Goal: Task Accomplishment & Management: Manage account settings

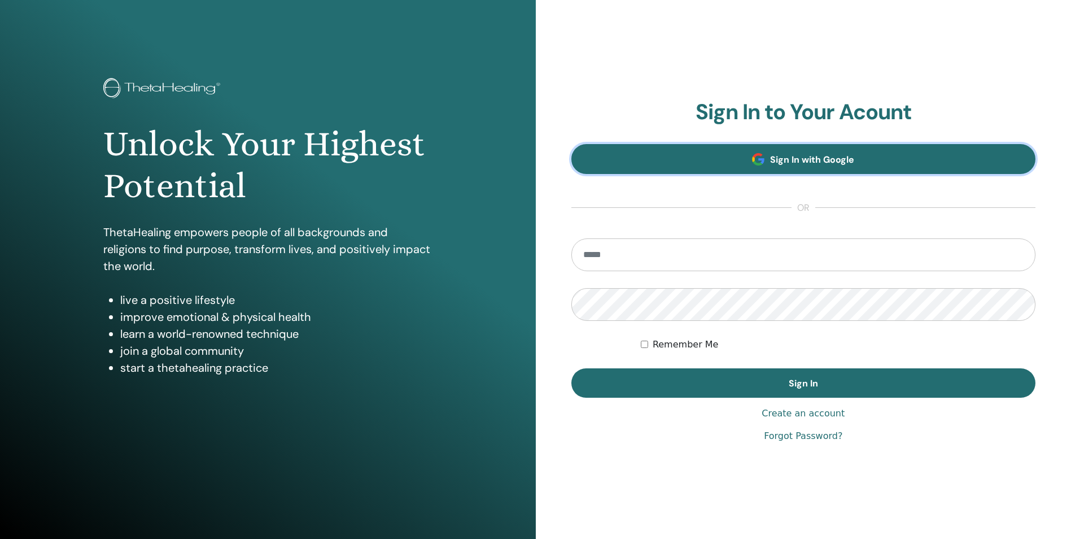
click at [812, 152] on link "Sign In with Google" at bounding box center [803, 159] width 465 height 30
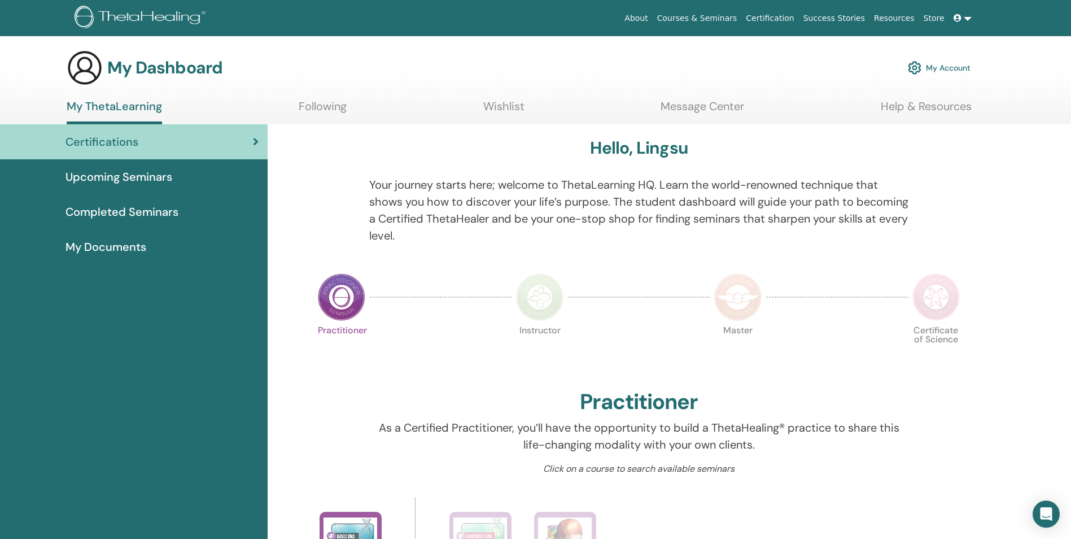
click at [136, 183] on span "Upcoming Seminars" at bounding box center [118, 176] width 107 height 17
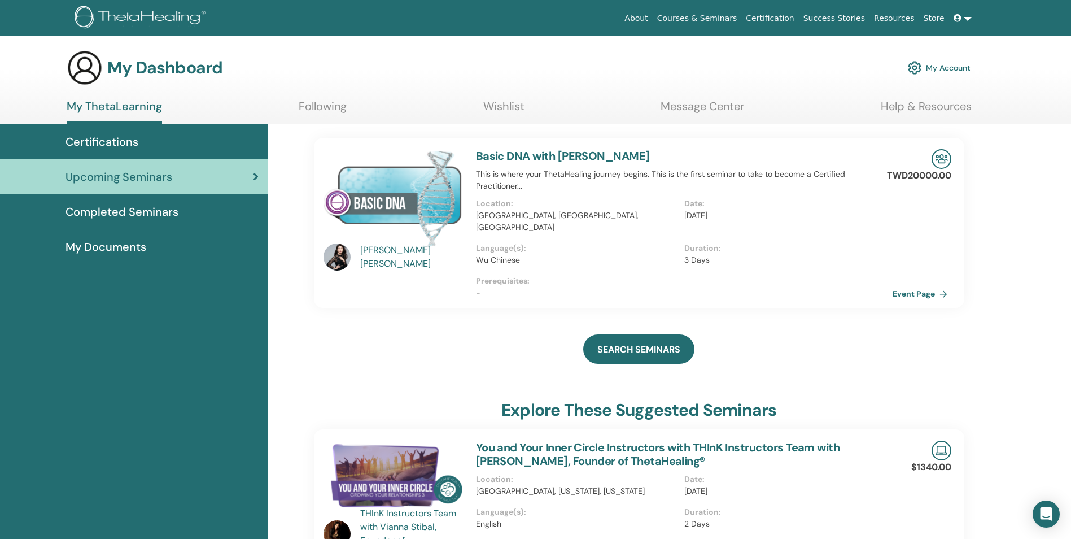
click at [145, 138] on div "Certifications" at bounding box center [134, 141] width 250 height 17
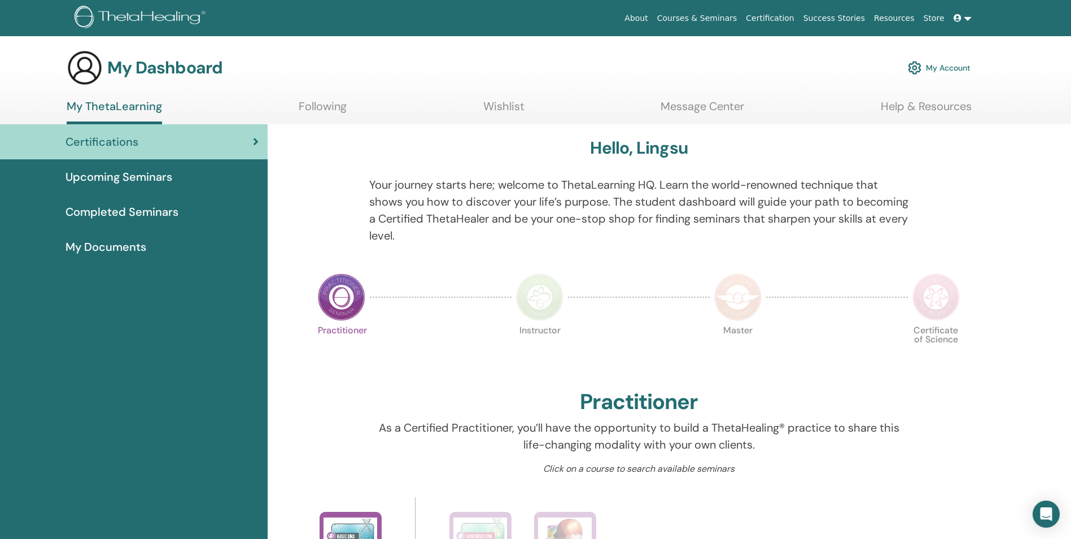
click at [952, 70] on link "My Account" at bounding box center [939, 67] width 63 height 25
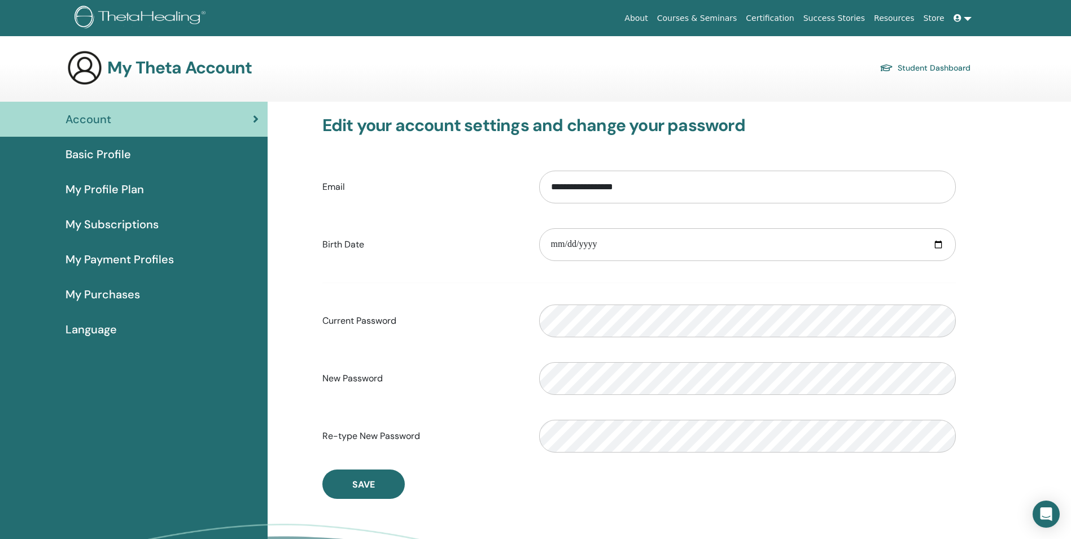
click at [92, 150] on span "Basic Profile" at bounding box center [97, 154] width 65 height 17
